Goal: Task Accomplishment & Management: Complete application form

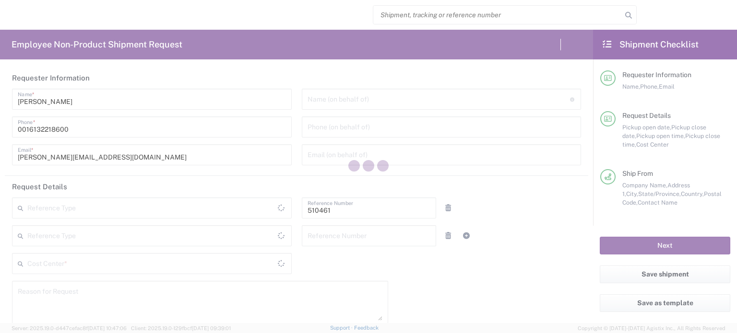
type input "Department"
type input "CA02, SG, MSIP2, R&D 510461"
type input "[GEOGRAPHIC_DATA]"
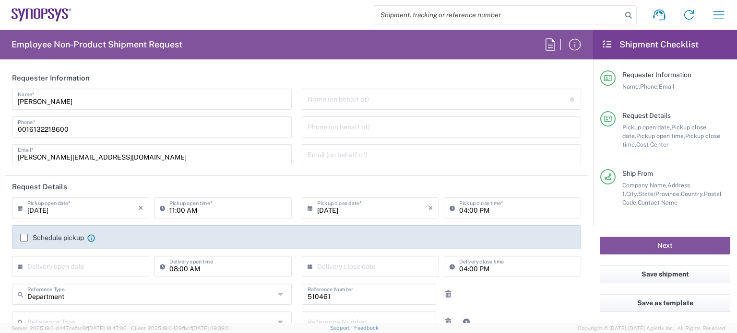
type input "[GEOGRAPHIC_DATA]"
type input "Delivered at Place"
click at [403, 10] on input "search" at bounding box center [497, 15] width 249 height 18
type input "Nepean CA09"
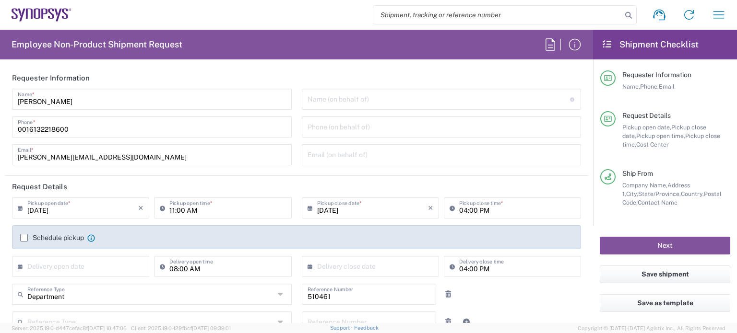
paste input "56876109"
type input "56876109"
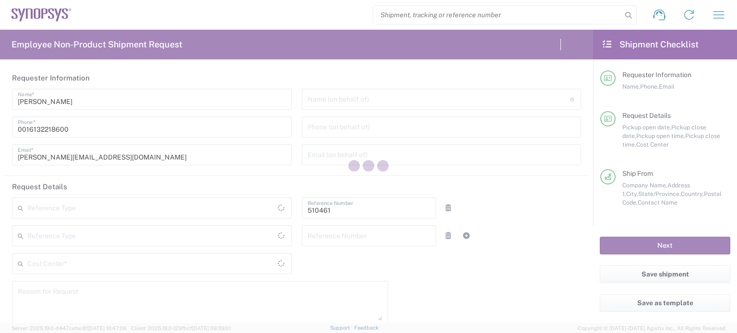
type input "Department"
type input "CA02, SG, MSIP2, R&D 510461"
type input "[GEOGRAPHIC_DATA]"
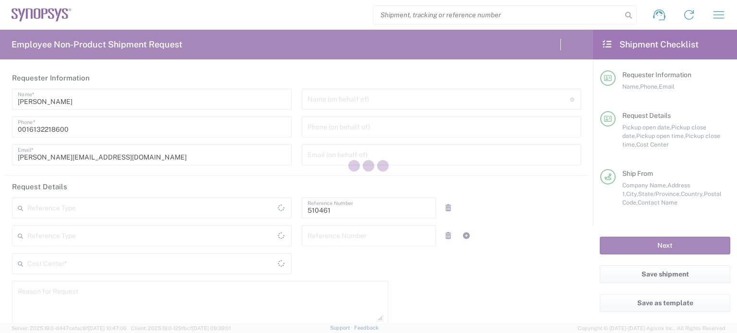
type input "Delivered at Place"
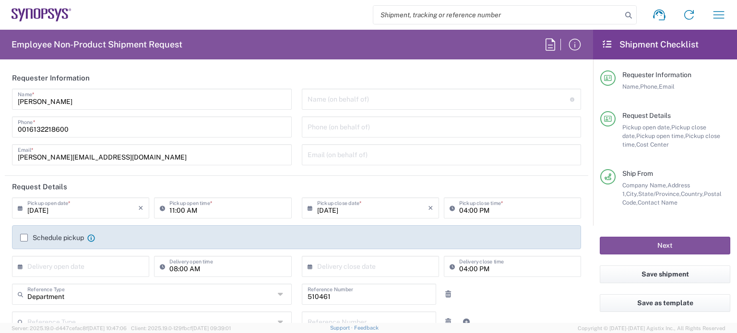
type input "Nepean CA09"
click at [385, 17] on input "search" at bounding box center [497, 15] width 249 height 18
paste input "56876109"
type input "56876109"
click at [630, 15] on icon at bounding box center [628, 15] width 13 height 13
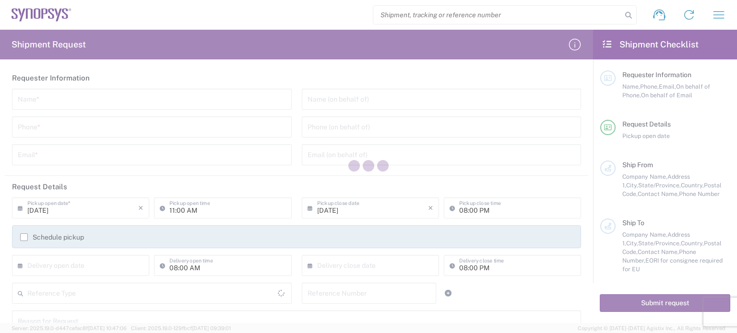
type input "[GEOGRAPHIC_DATA]"
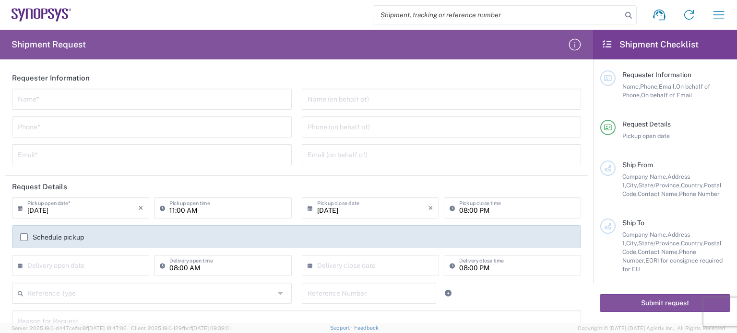
click at [400, 17] on input "search" at bounding box center [497, 15] width 249 height 18
paste input "56876109"
type input "56876109"
click at [628, 15] on icon at bounding box center [628, 15] width 13 height 13
